Goal: Task Accomplishment & Management: Complete application form

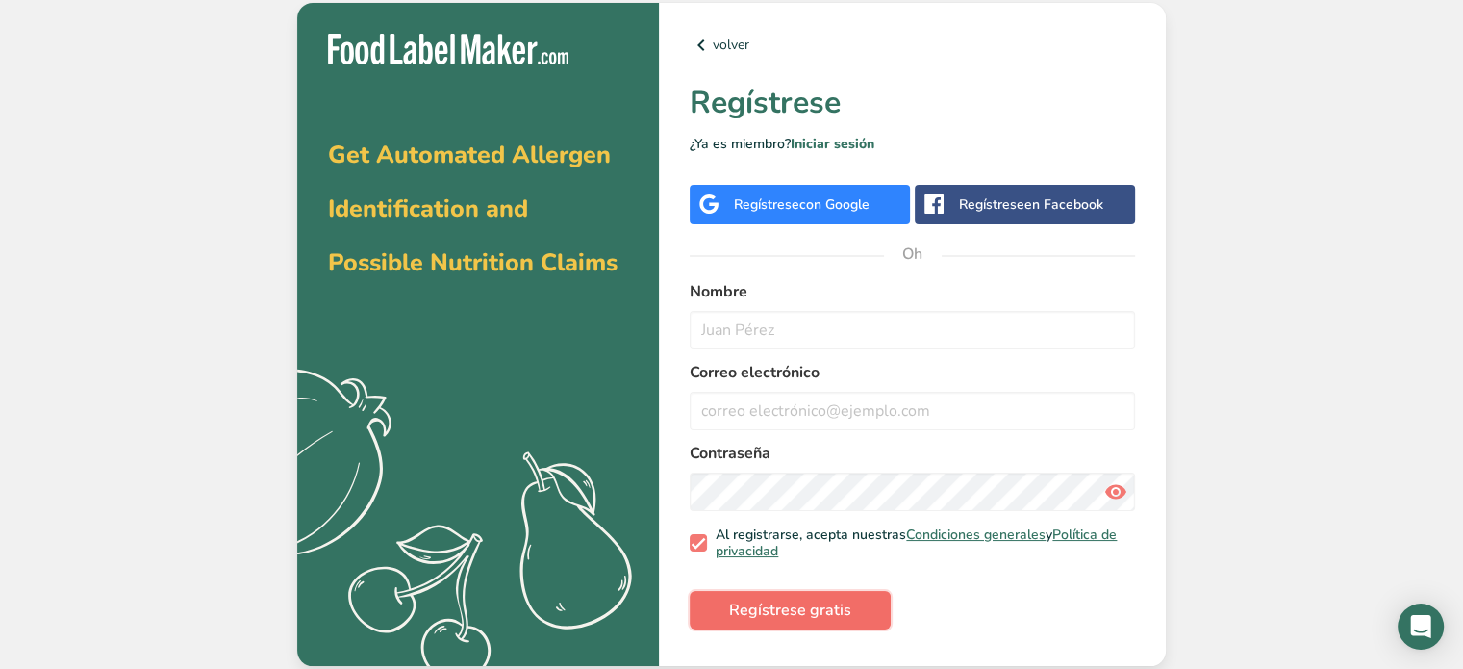
click at [832, 598] on span "Regístrese gratis" at bounding box center [790, 609] width 122 height 23
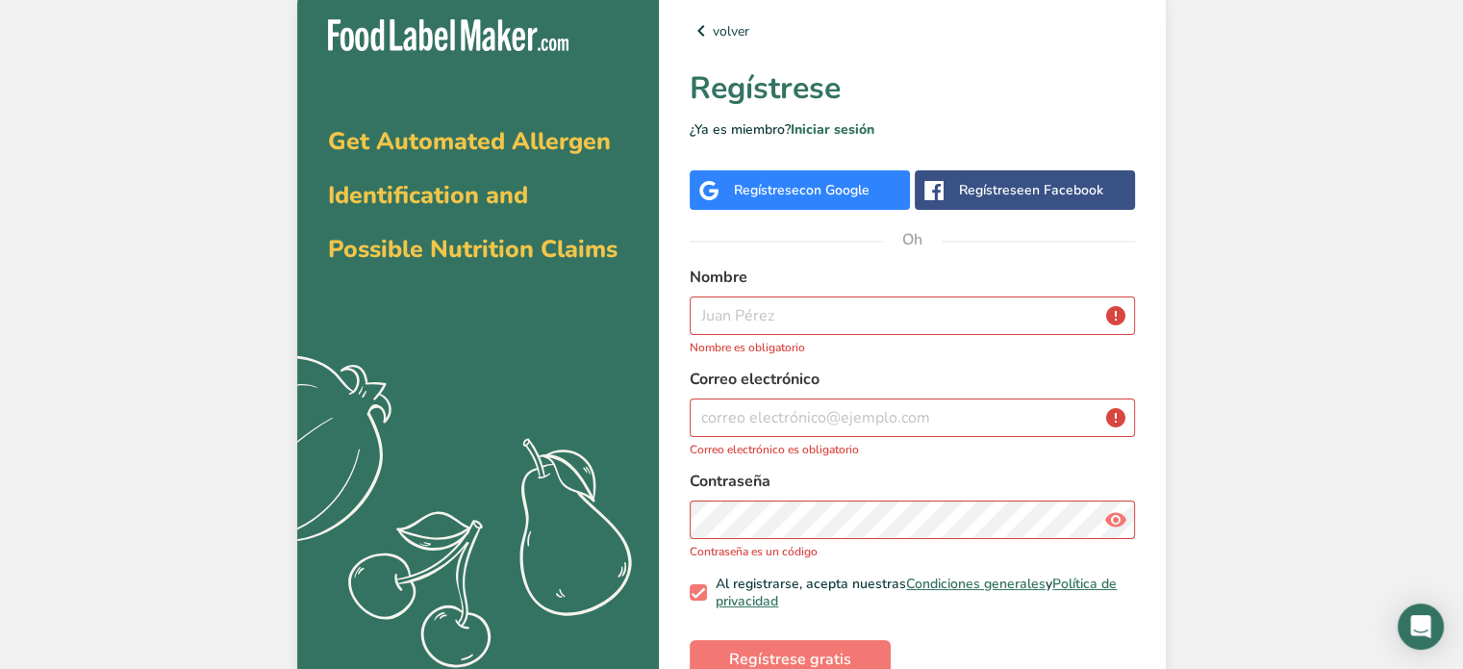
click at [767, 203] on div "Regístrese con Google" at bounding box center [800, 189] width 220 height 39
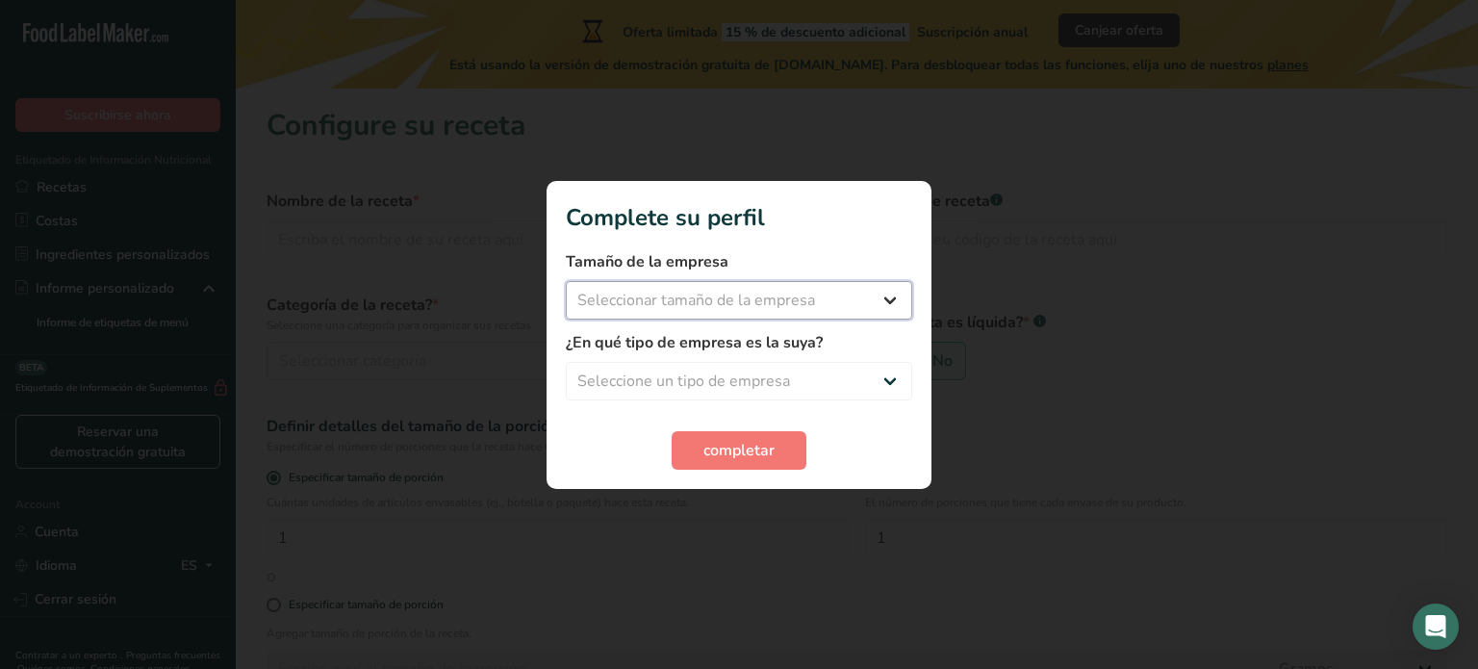
click at [861, 317] on select "Seleccionar tamaño de la empresa Menos de 10 empleados De 10 a 50 empleados De …" at bounding box center [739, 300] width 346 height 38
click at [841, 522] on div at bounding box center [739, 334] width 1478 height 669
click at [794, 368] on select "Seleccione un tipo de empresa Fabricante de alimentos envasados Restaurante y c…" at bounding box center [739, 381] width 346 height 38
select select "5"
click at [566, 362] on select "Seleccione un tipo de empresa Fabricante de alimentos envasados Restaurante y c…" at bounding box center [739, 381] width 346 height 38
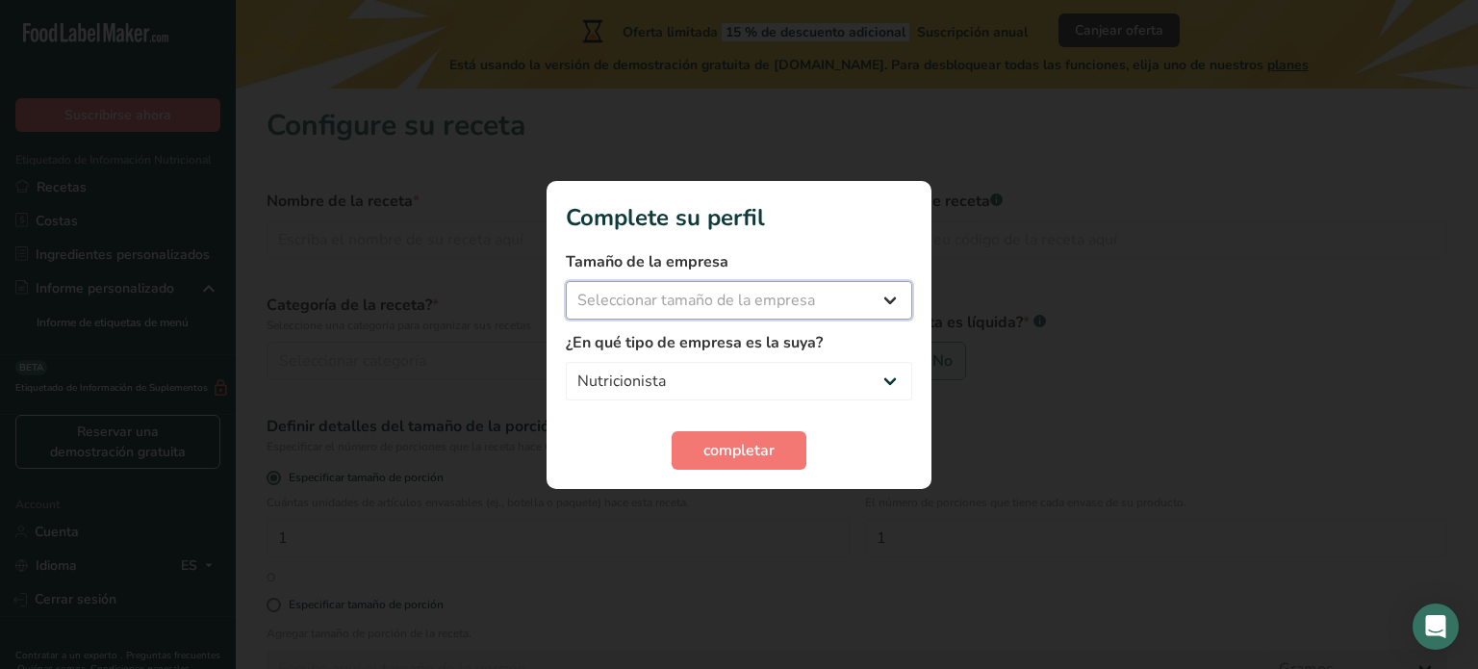
click at [766, 288] on select "Seleccionar tamaño de la empresa Menos de 10 empleados De 10 a 50 empleados De …" at bounding box center [739, 300] width 346 height 38
select select "1"
click at [566, 281] on select "Seleccionar tamaño de la empresa Menos de 10 empleados De 10 a 50 empleados De …" at bounding box center [739, 300] width 346 height 38
click at [738, 443] on span "completar" at bounding box center [738, 450] width 71 height 23
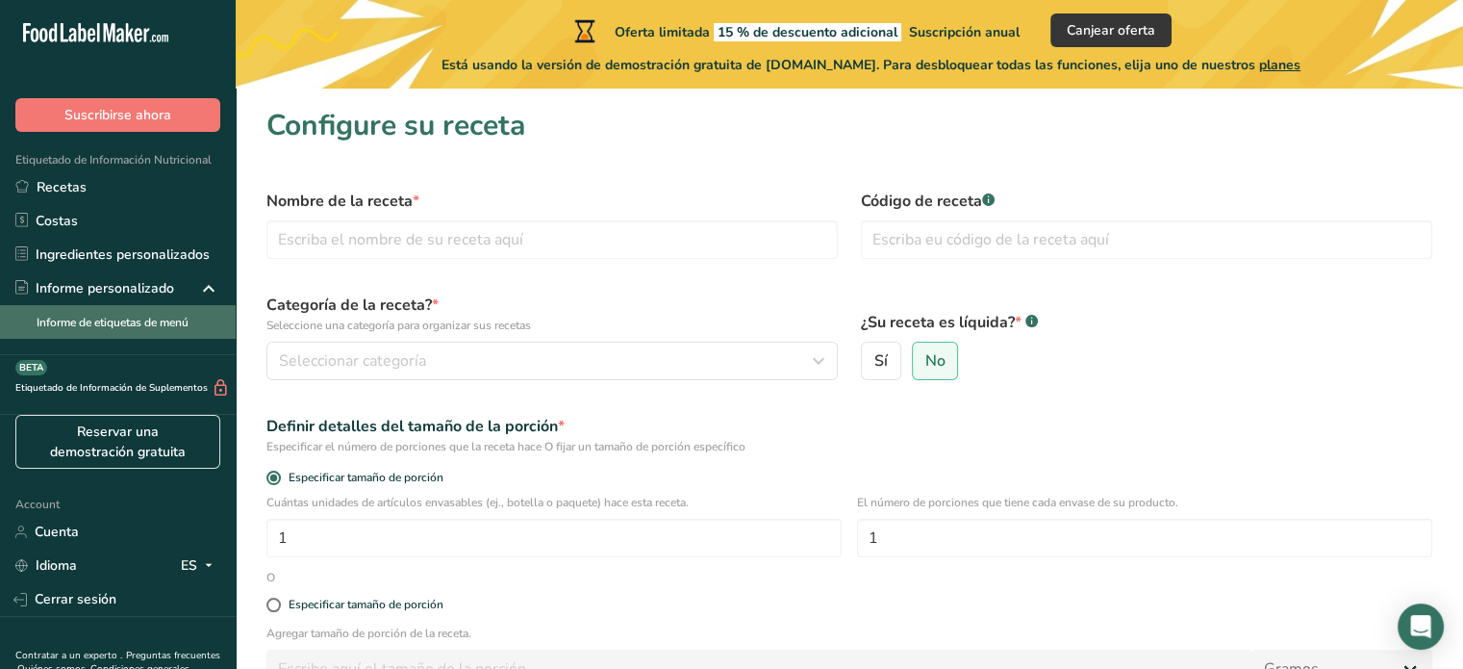
click at [148, 324] on link "Informe de etiquetas de menú" at bounding box center [118, 322] width 236 height 34
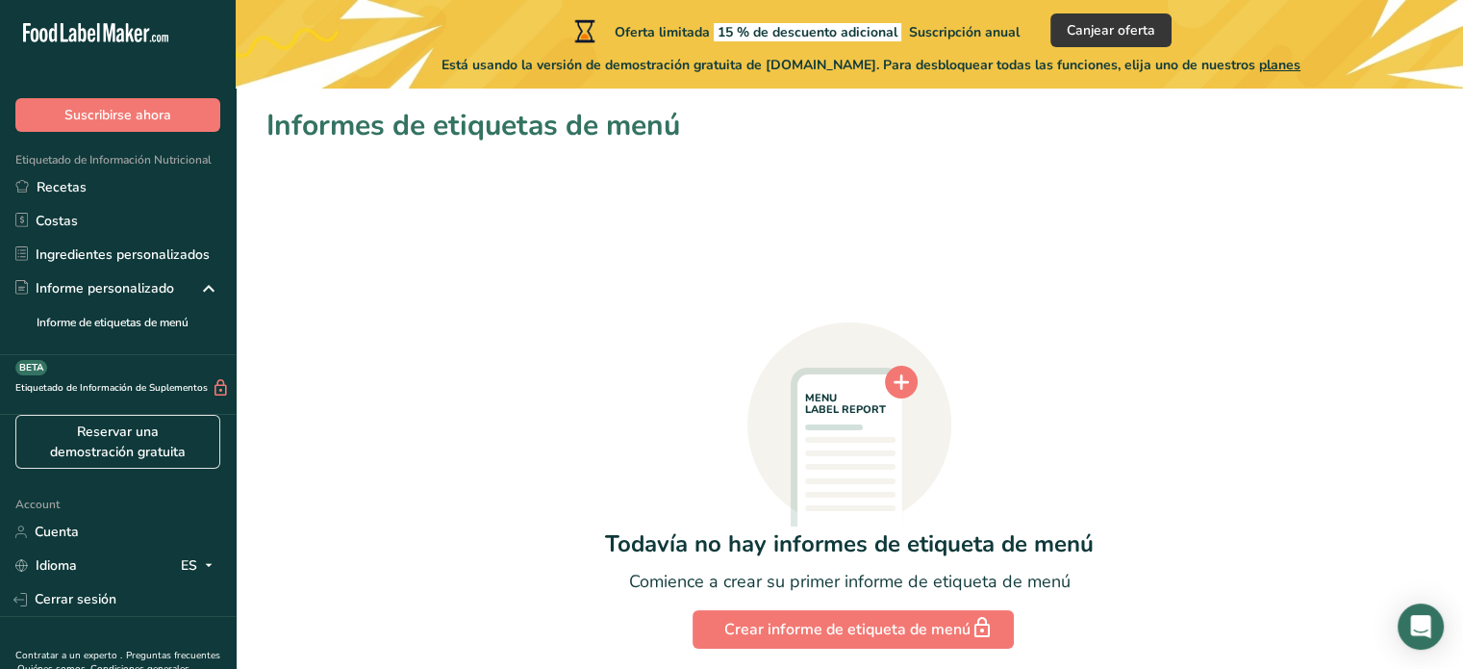
scroll to position [71, 0]
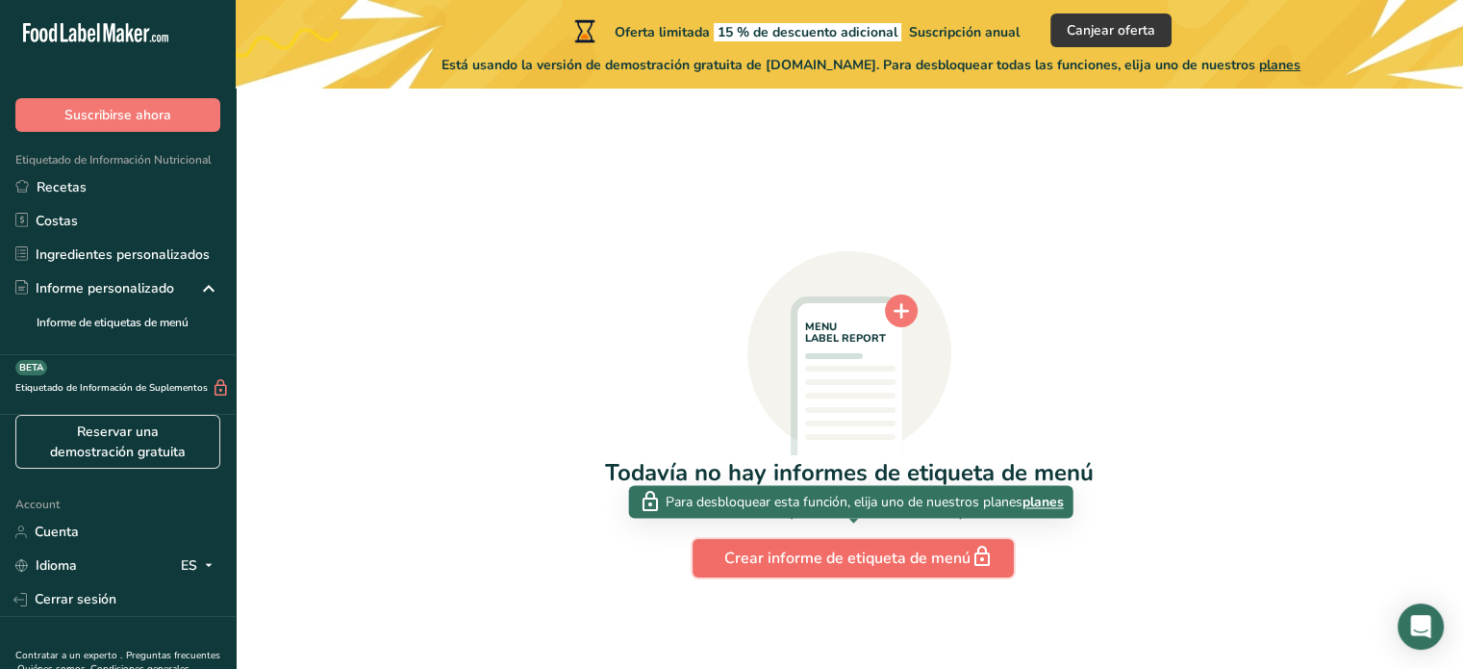
click at [824, 547] on div "Crear informe de etiqueta de menú" at bounding box center [853, 557] width 258 height 27
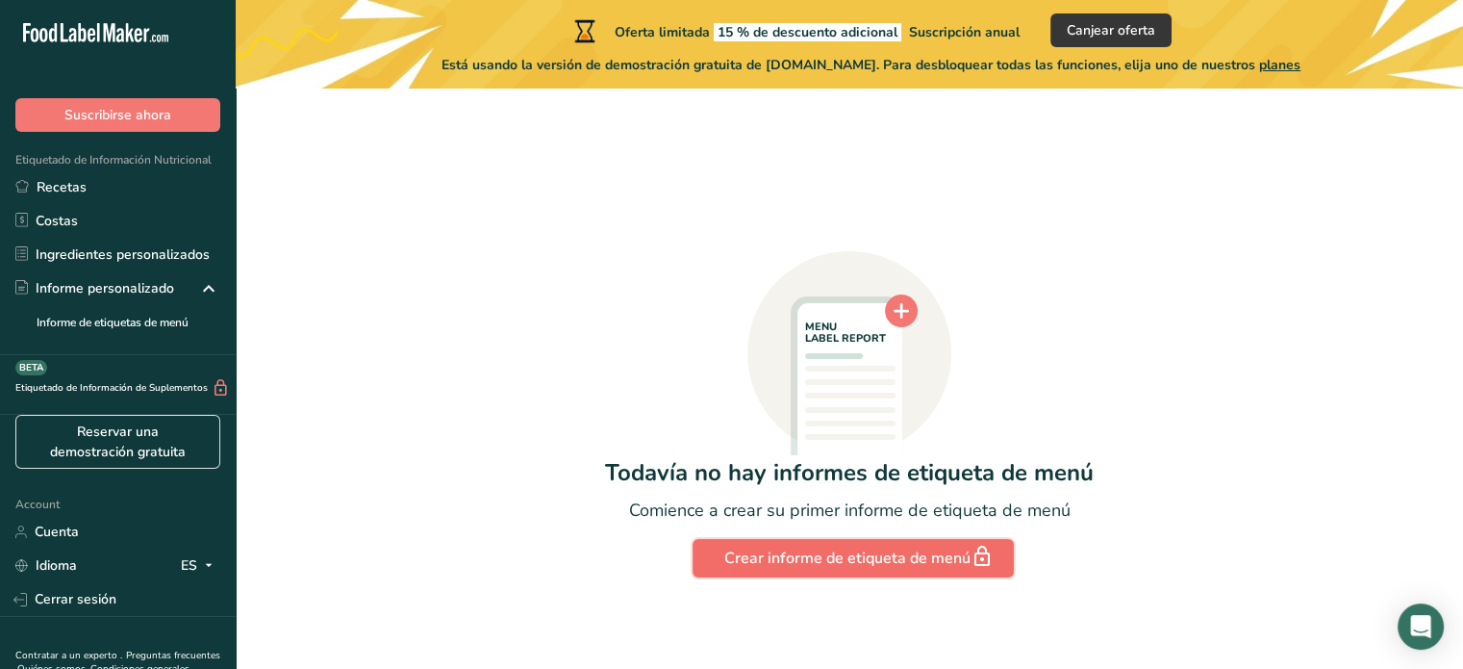
click at [824, 547] on div "Crear informe de etiqueta de menú" at bounding box center [853, 557] width 258 height 27
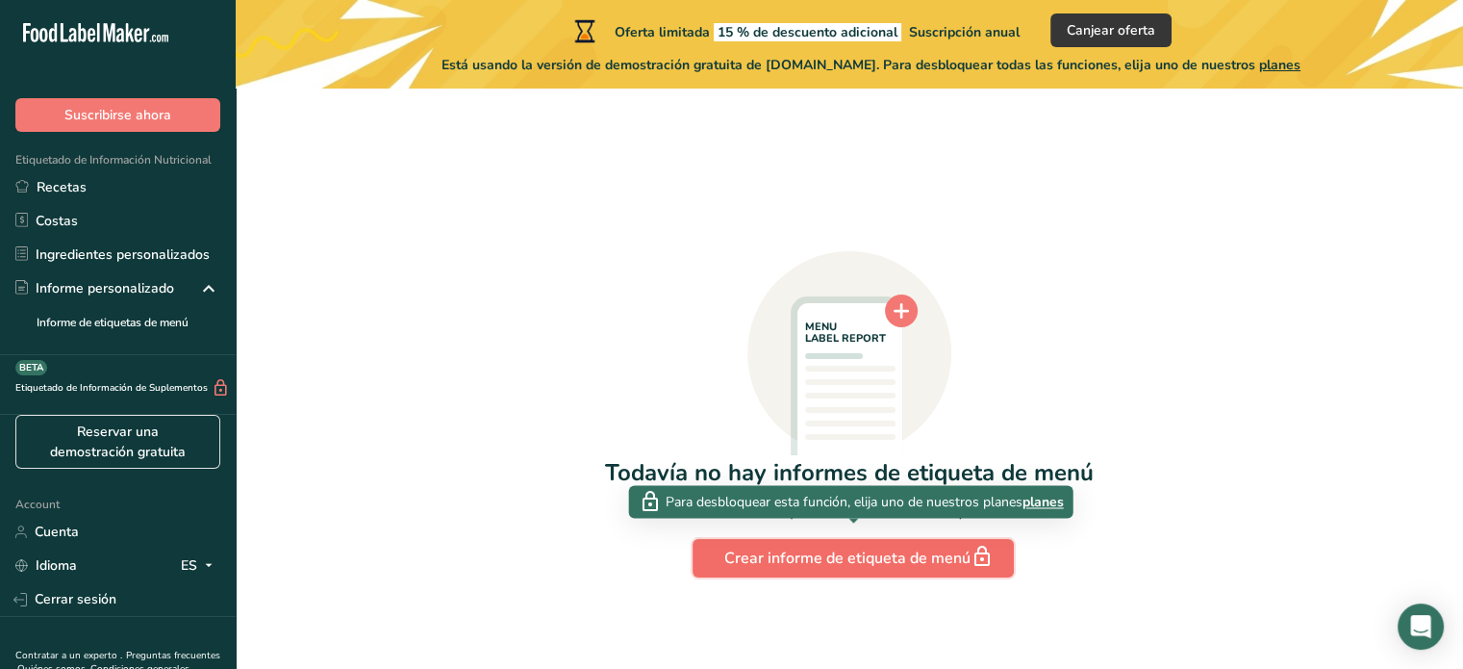
click at [824, 547] on div "Crear informe de etiqueta de menú" at bounding box center [853, 557] width 258 height 27
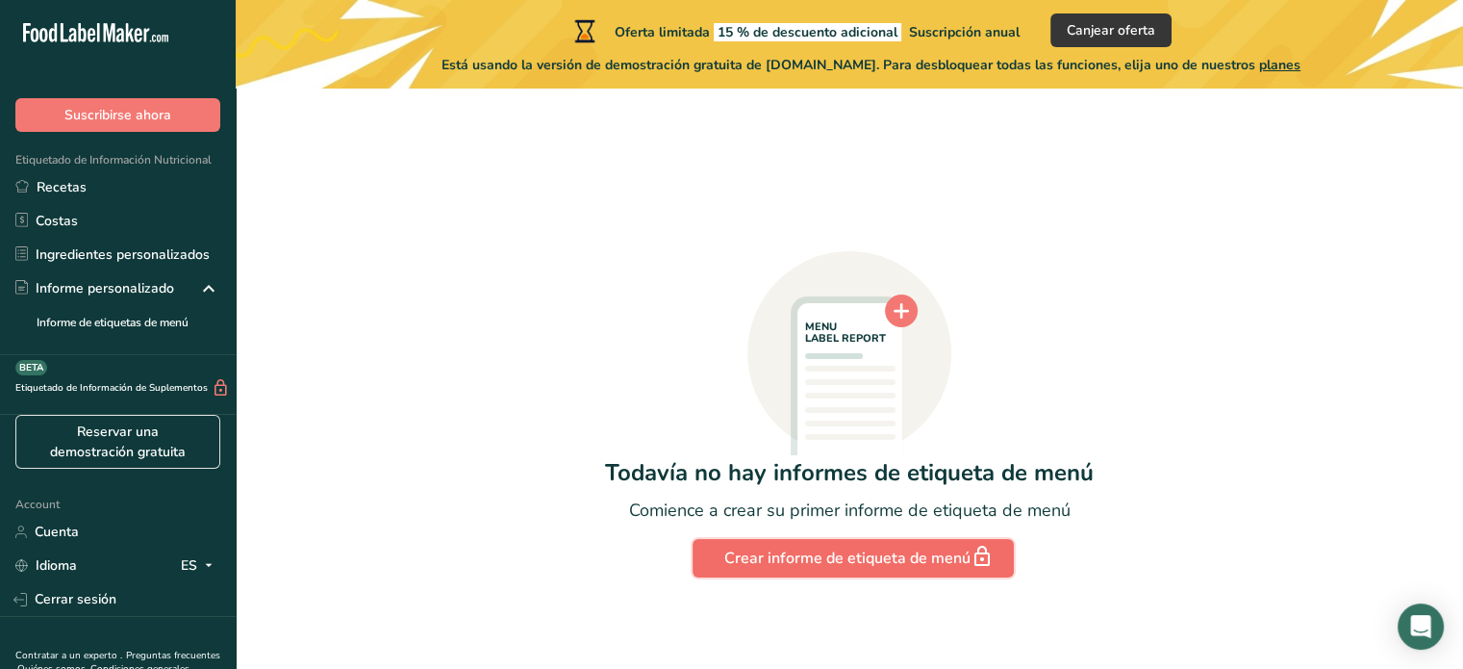
click at [824, 547] on div "Crear informe de etiqueta de menú" at bounding box center [853, 557] width 258 height 27
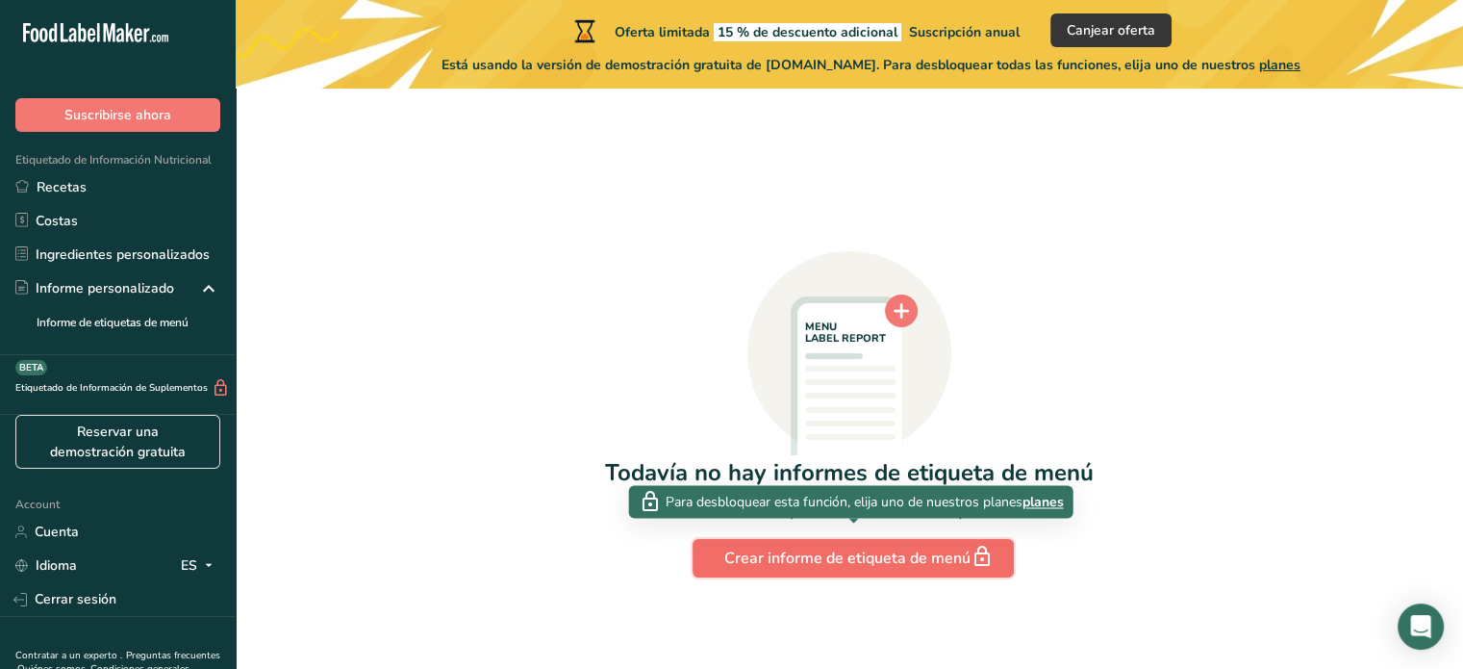
click at [824, 547] on div "Crear informe de etiqueta de menú" at bounding box center [853, 557] width 258 height 27
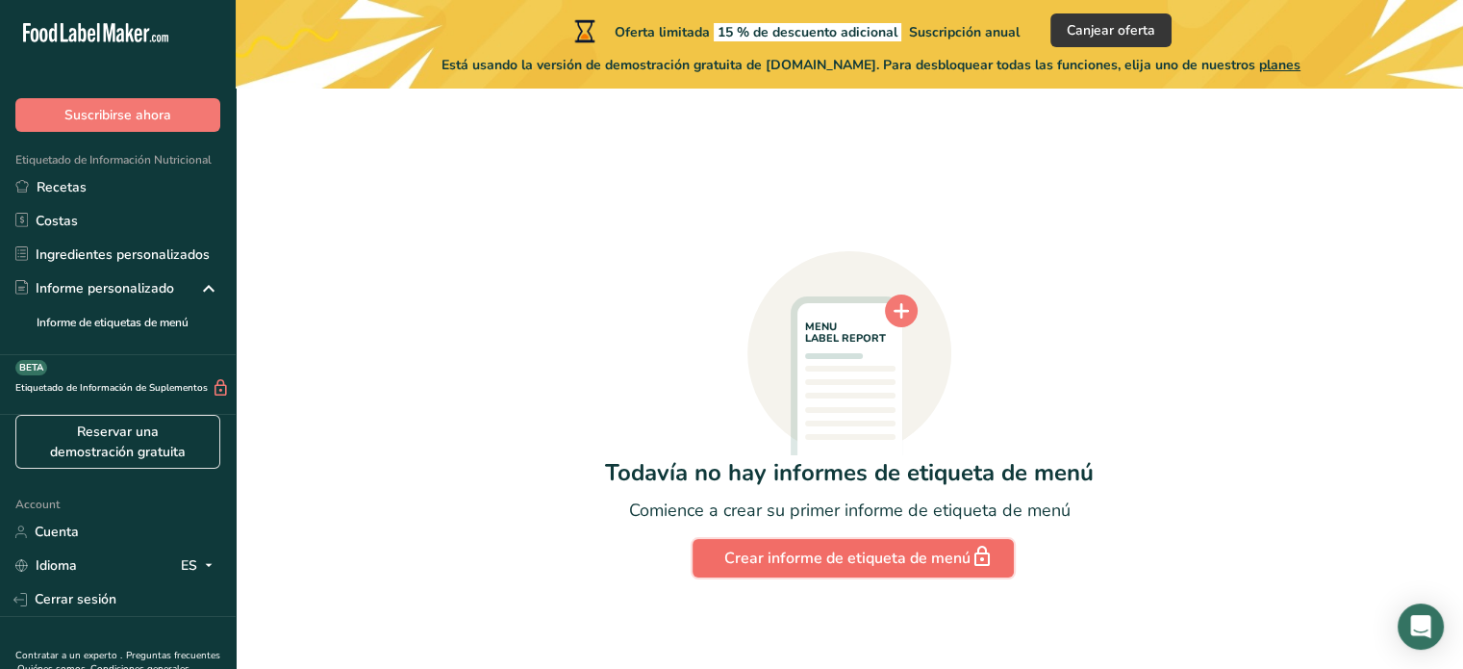
click at [824, 547] on div "Crear informe de etiqueta de menú" at bounding box center [853, 557] width 258 height 27
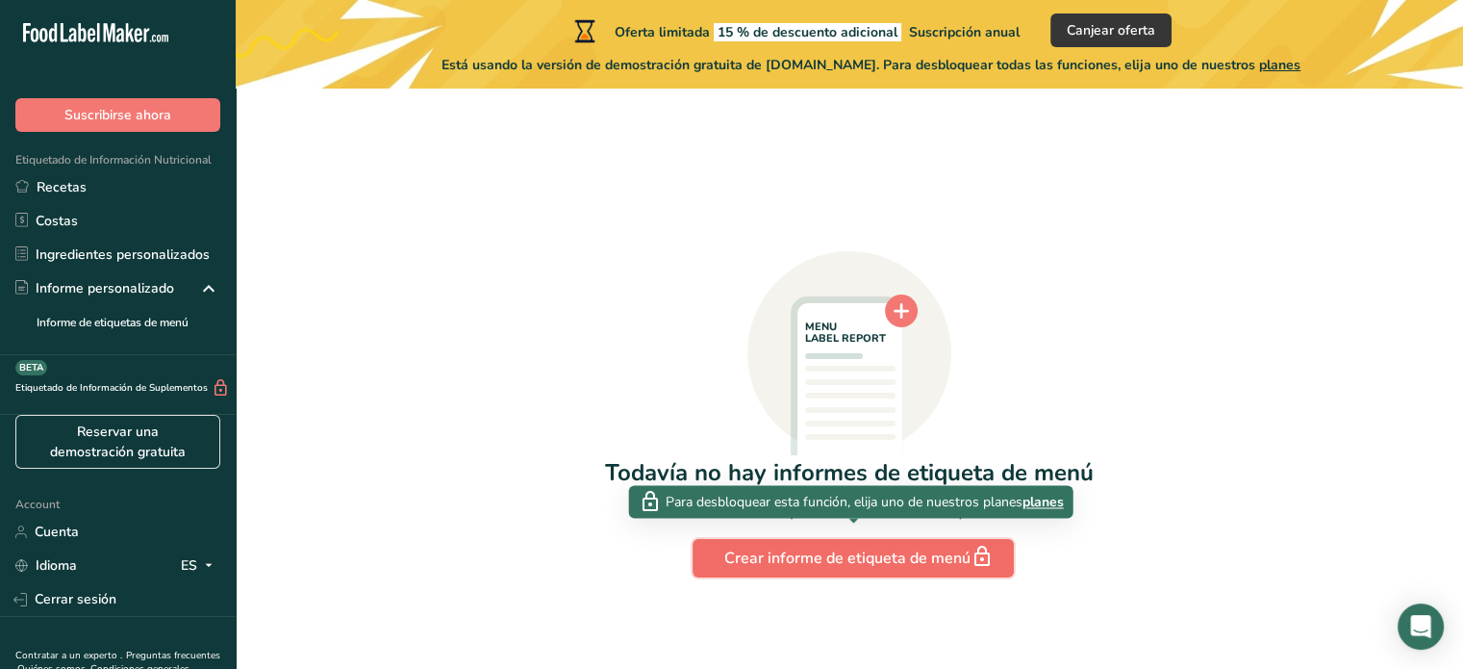
click at [824, 547] on div "Crear informe de etiqueta de menú" at bounding box center [853, 557] width 258 height 27
click at [532, 32] on div "Oferta limitada 15 % de descuento adicional Suscripción anual Canjear oferta Es…" at bounding box center [871, 44] width 1271 height 89
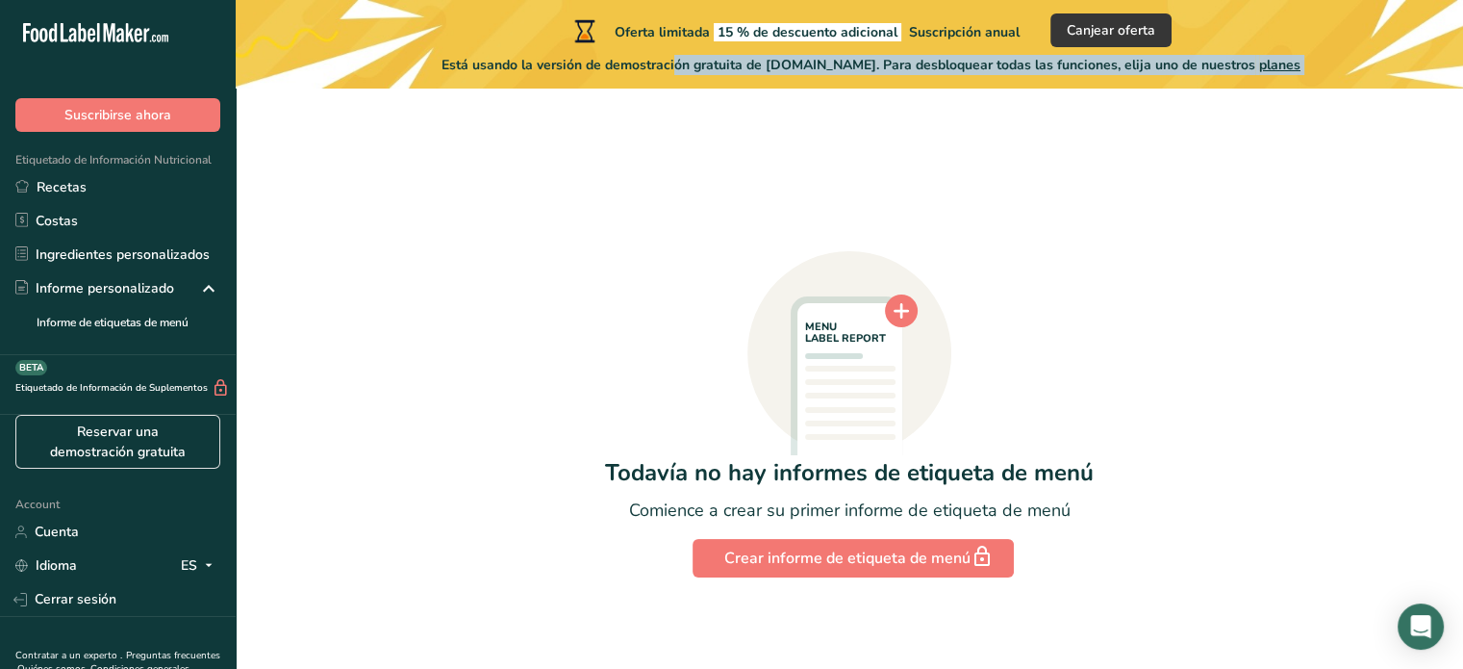
drag, startPoint x: 644, startPoint y: 64, endPoint x: 599, endPoint y: 207, distance: 149.1
click at [599, 207] on main "Oferta limitada 15 % de descuento adicional Suscripción anual Canjear oferta Es…" at bounding box center [731, 299] width 1463 height 741
click at [474, 122] on div "MENU LABEL REPORT Todavía no hay informes de etiqueta de menú Comience a crear …" at bounding box center [849, 326] width 1166 height 501
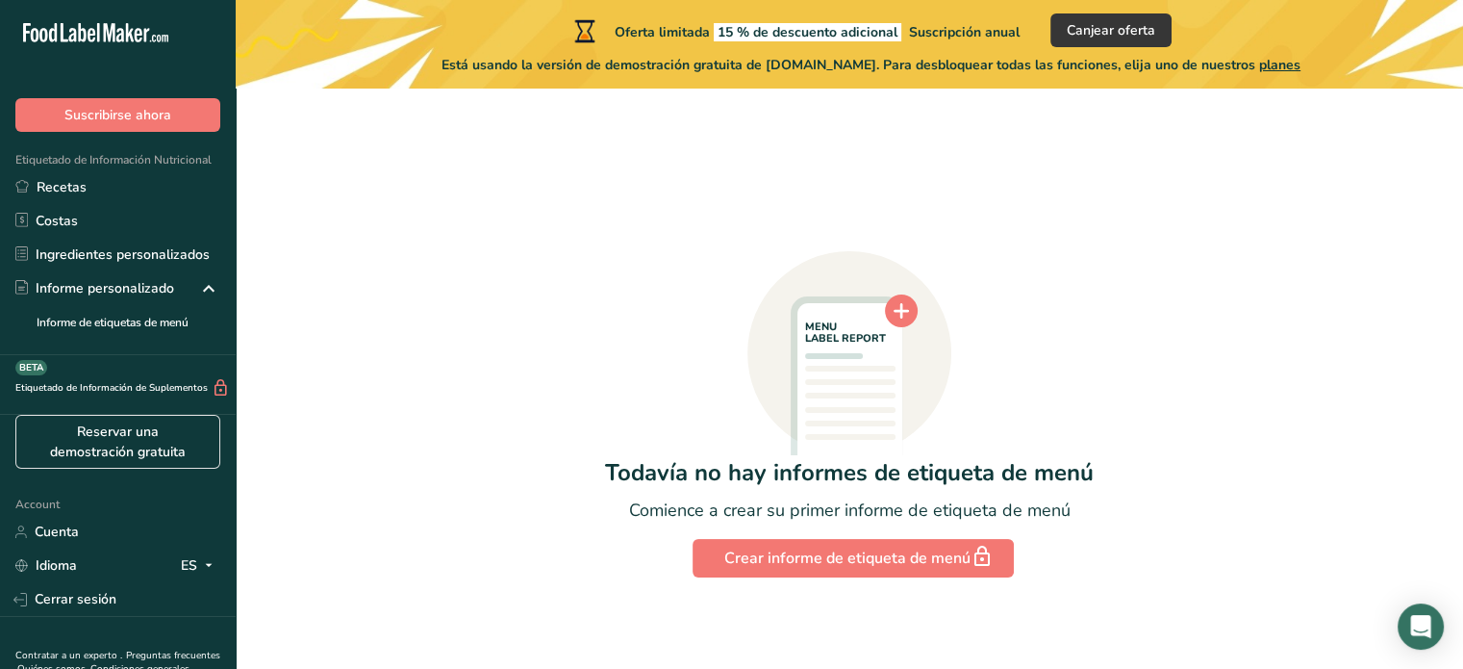
click at [1253, 134] on div "MENU LABEL REPORT Todavía no hay informes de etiqueta de menú Comience a crear …" at bounding box center [849, 326] width 1166 height 501
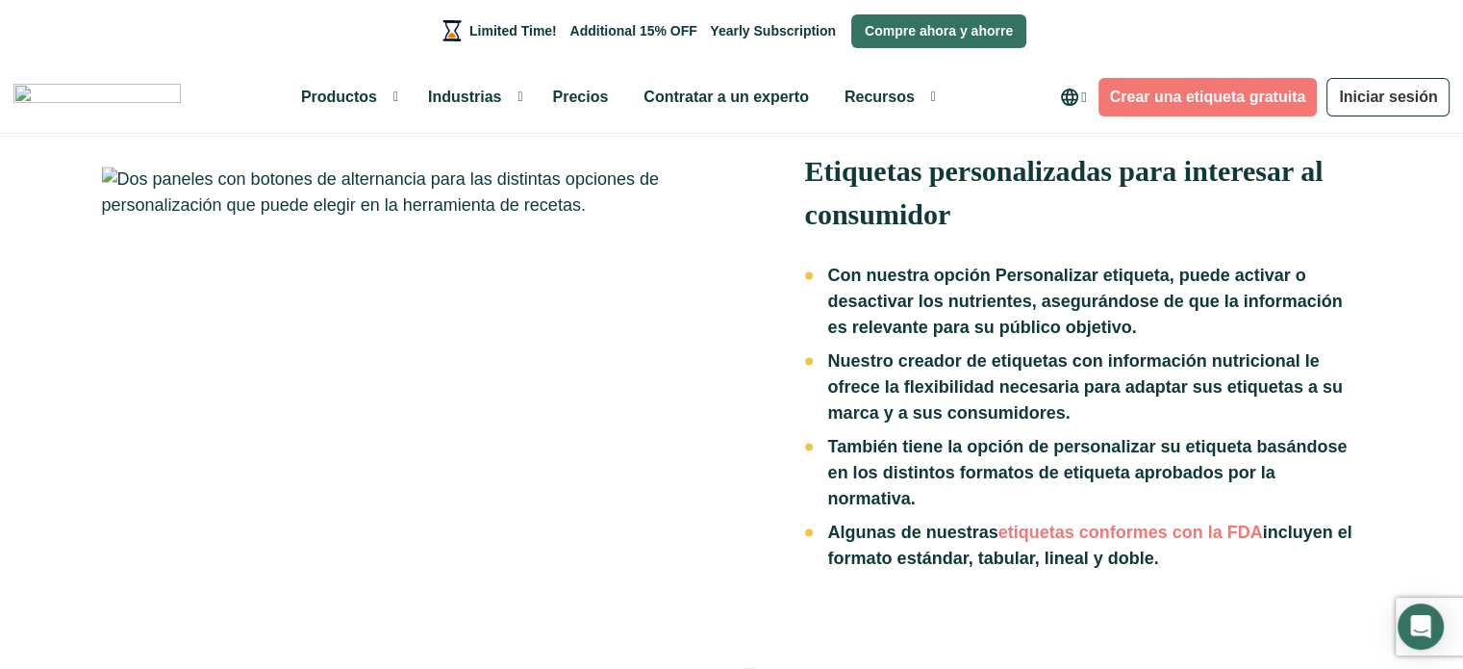
scroll to position [2923, 0]
